Goal: Task Accomplishment & Management: Use online tool/utility

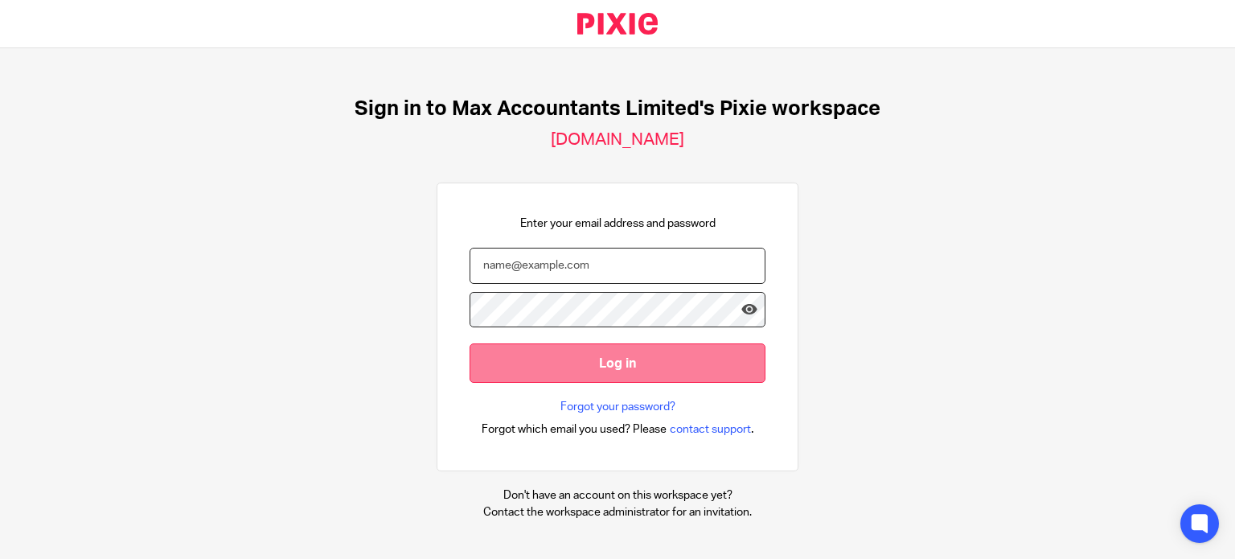
type input "[PERSON_NAME][EMAIL_ADDRESS][DOMAIN_NAME]"
click at [581, 373] on input "Log in" at bounding box center [617, 362] width 296 height 39
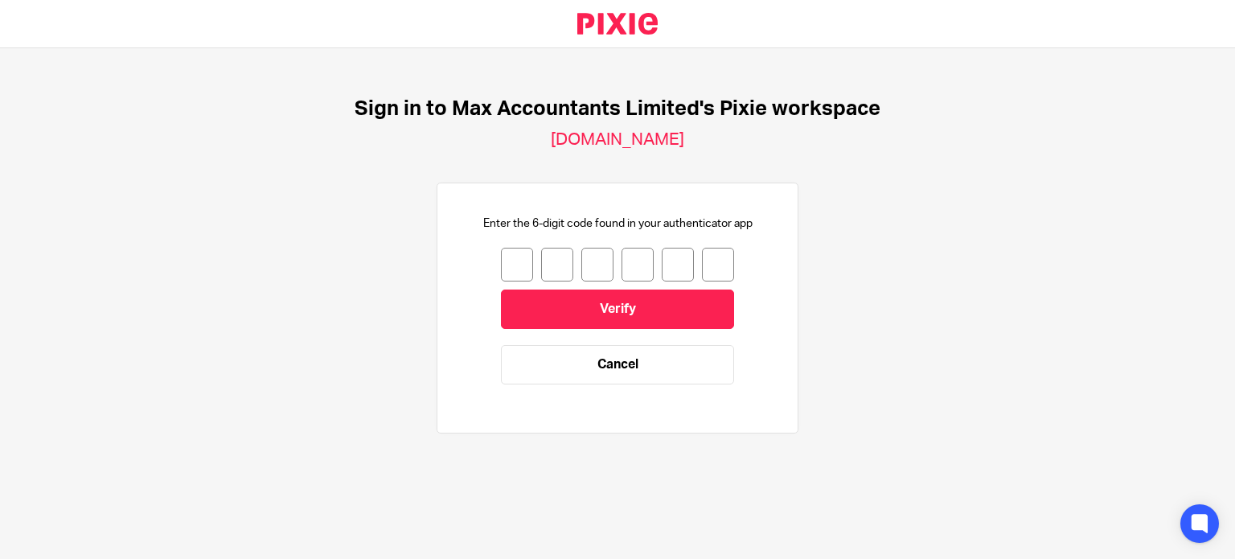
click at [501, 248] on div at bounding box center [617, 265] width 233 height 34
click at [501, 268] on input "number" at bounding box center [517, 265] width 32 height 34
type input "9"
type input "1"
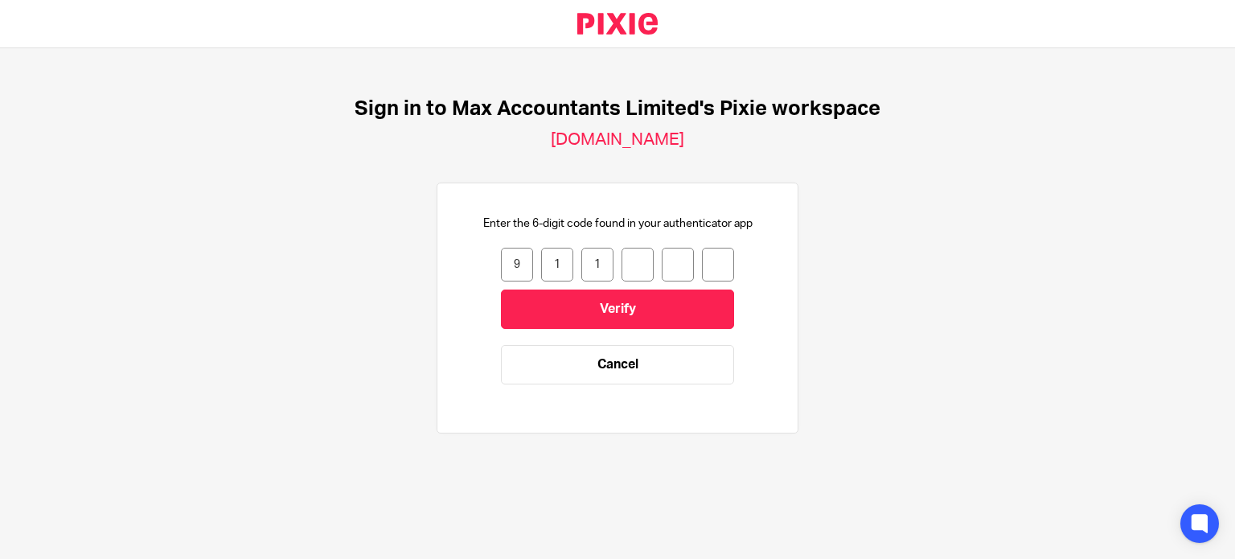
type input "4"
type input "7"
type input "3"
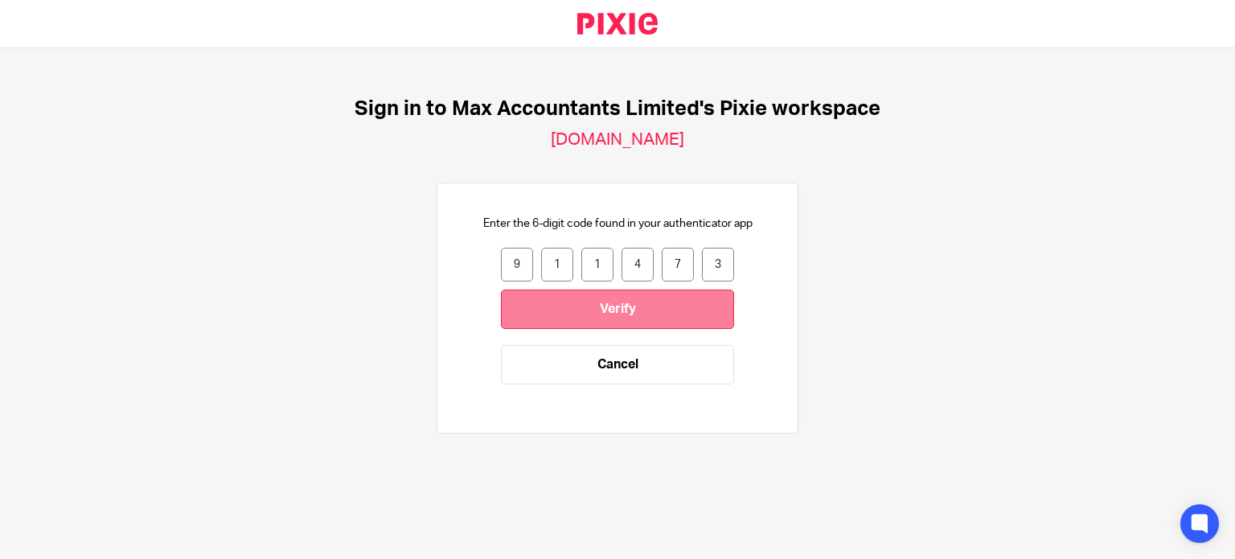
click at [582, 306] on input "Verify" at bounding box center [617, 308] width 233 height 39
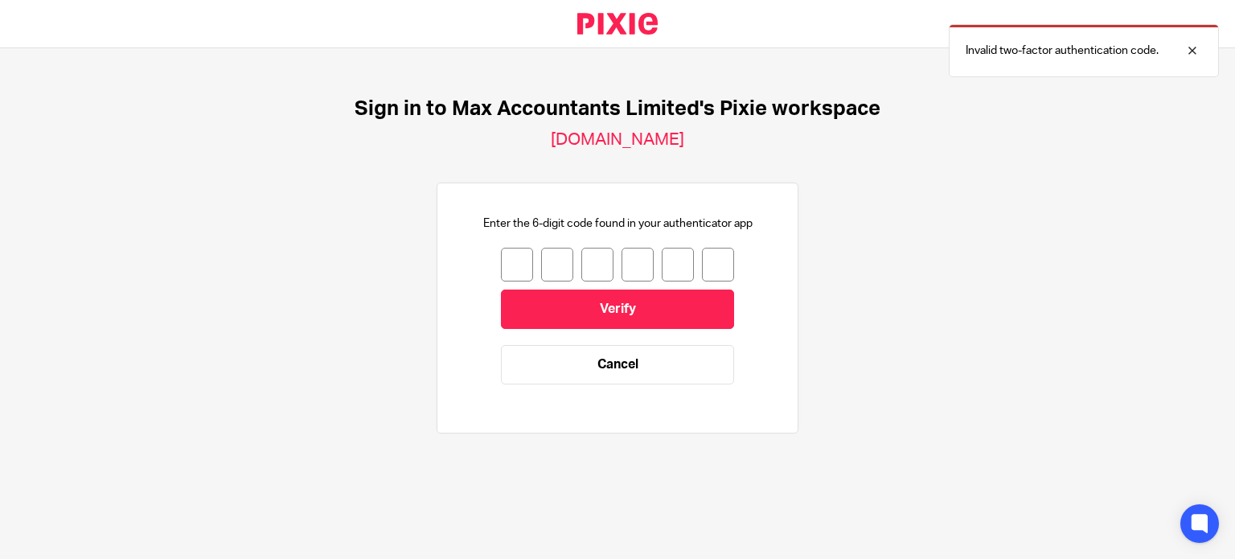
click at [501, 263] on input "number" at bounding box center [517, 265] width 32 height 34
type input "1"
type input "0"
type input "2"
type input "9"
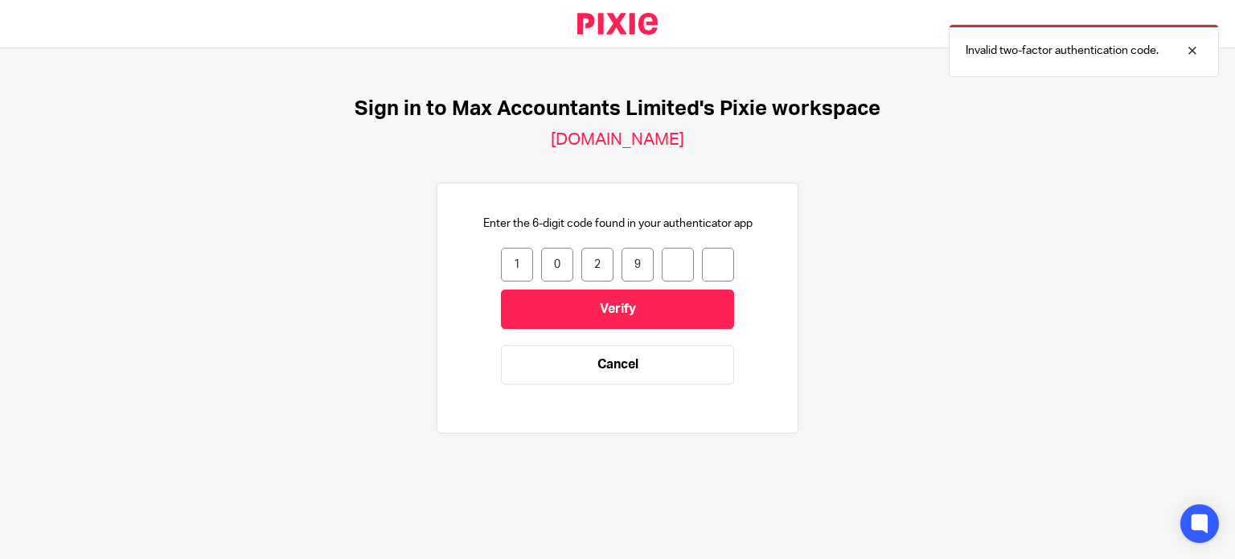
type input "0"
type input "3"
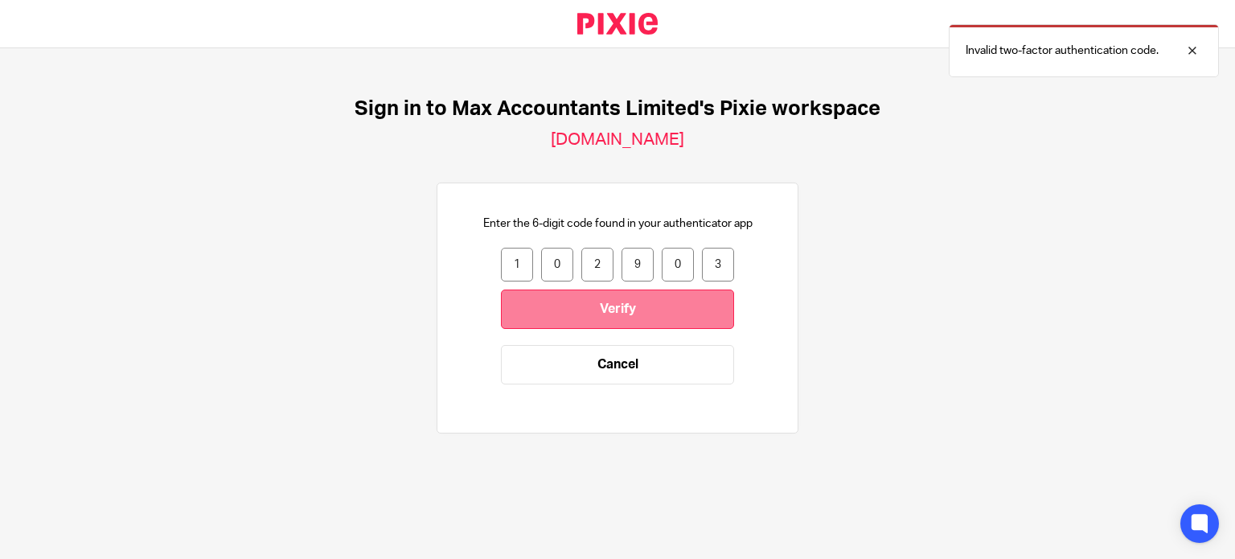
click at [531, 312] on input "Verify" at bounding box center [617, 308] width 233 height 39
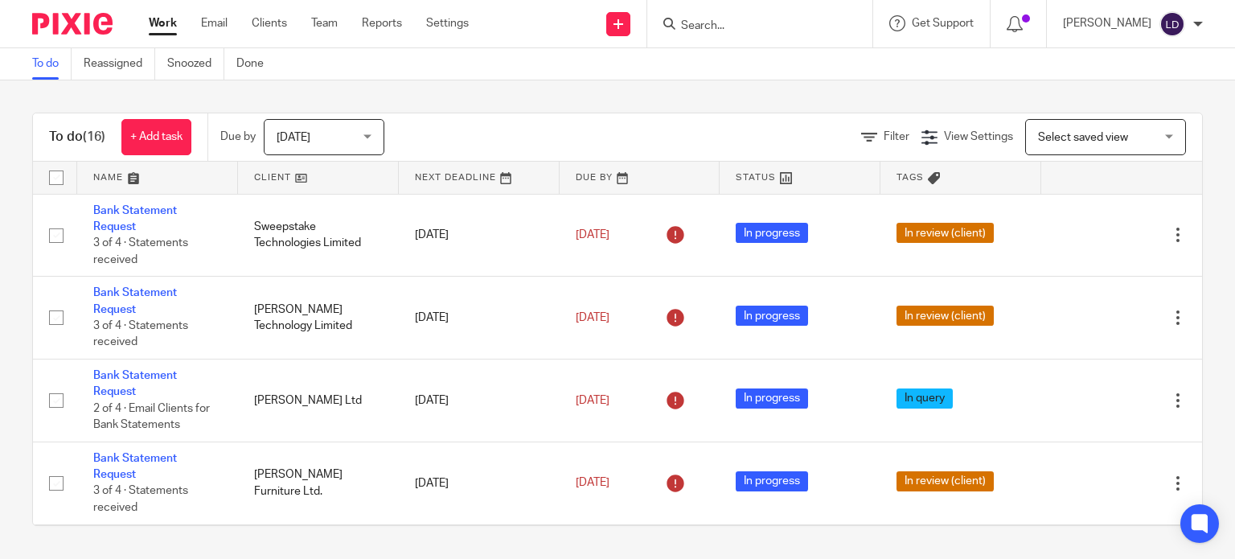
click at [263, 178] on link at bounding box center [318, 178] width 161 height 32
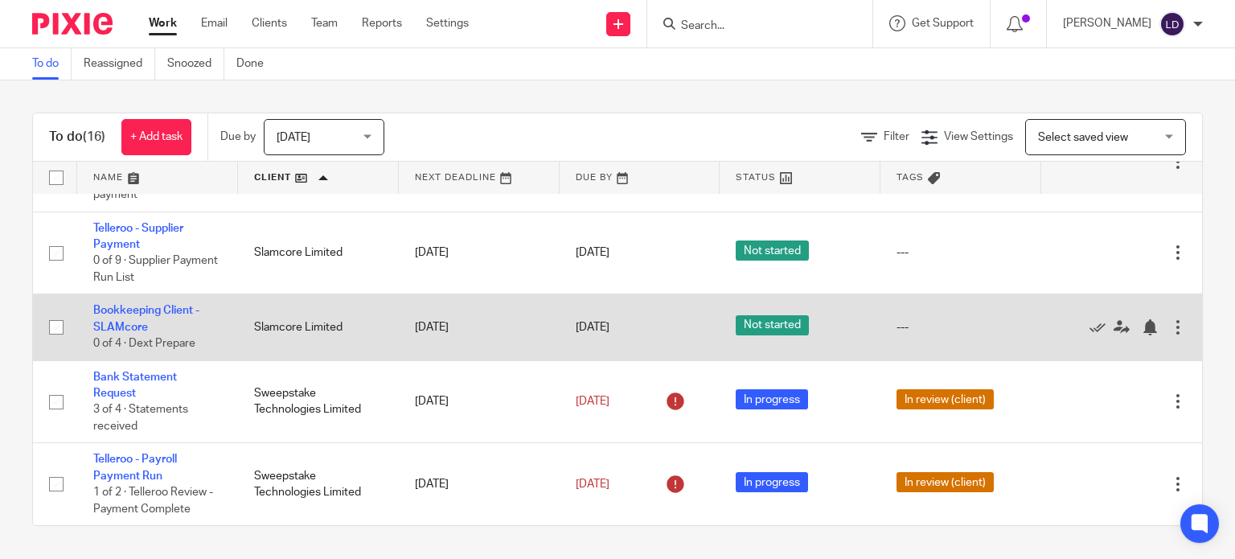
scroll to position [965, 0]
click at [142, 306] on link "Bookkeeping Client - SLAMcore" at bounding box center [146, 318] width 106 height 27
